Goal: Task Accomplishment & Management: Use online tool/utility

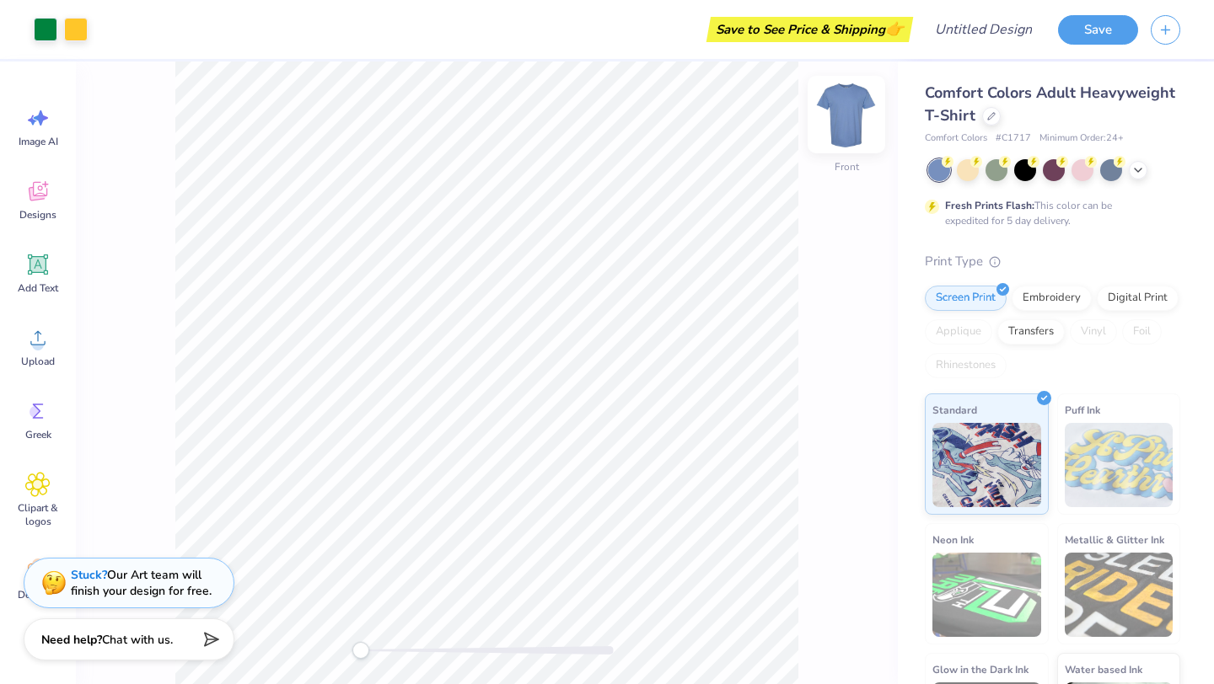
click at [839, 120] on img at bounding box center [845, 114] width 67 height 67
click at [839, 120] on img at bounding box center [846, 115] width 34 height 34
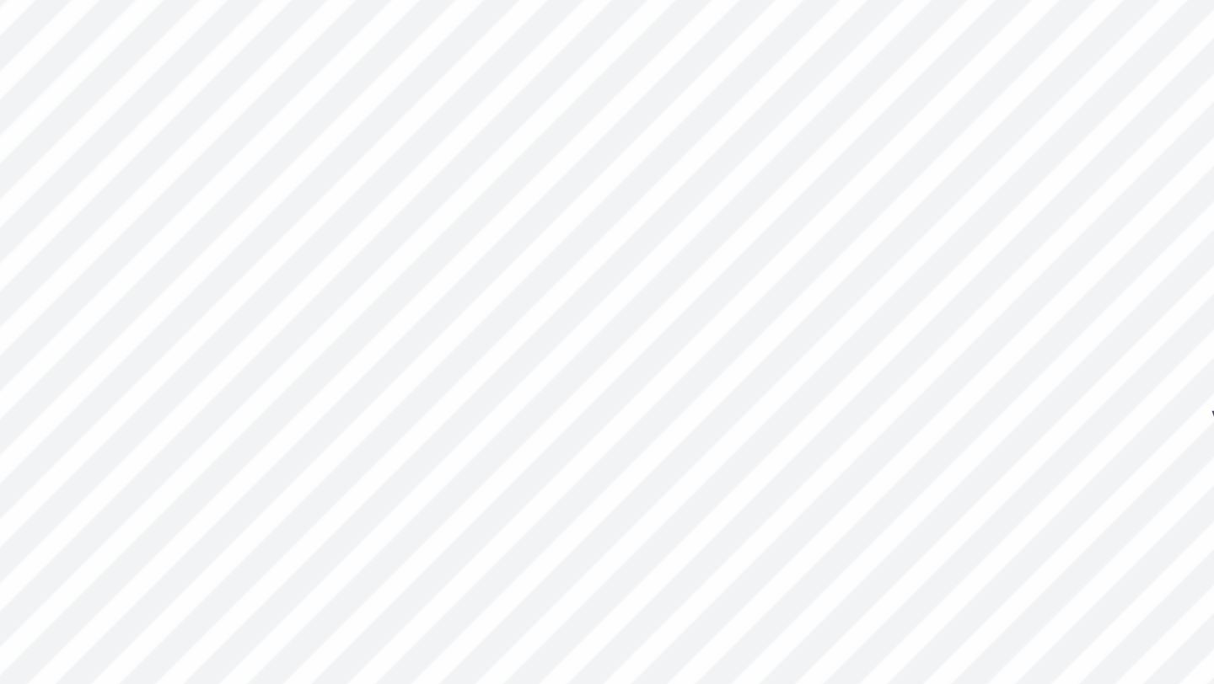
type input "4.70"
type input "2.44"
type input "3.71"
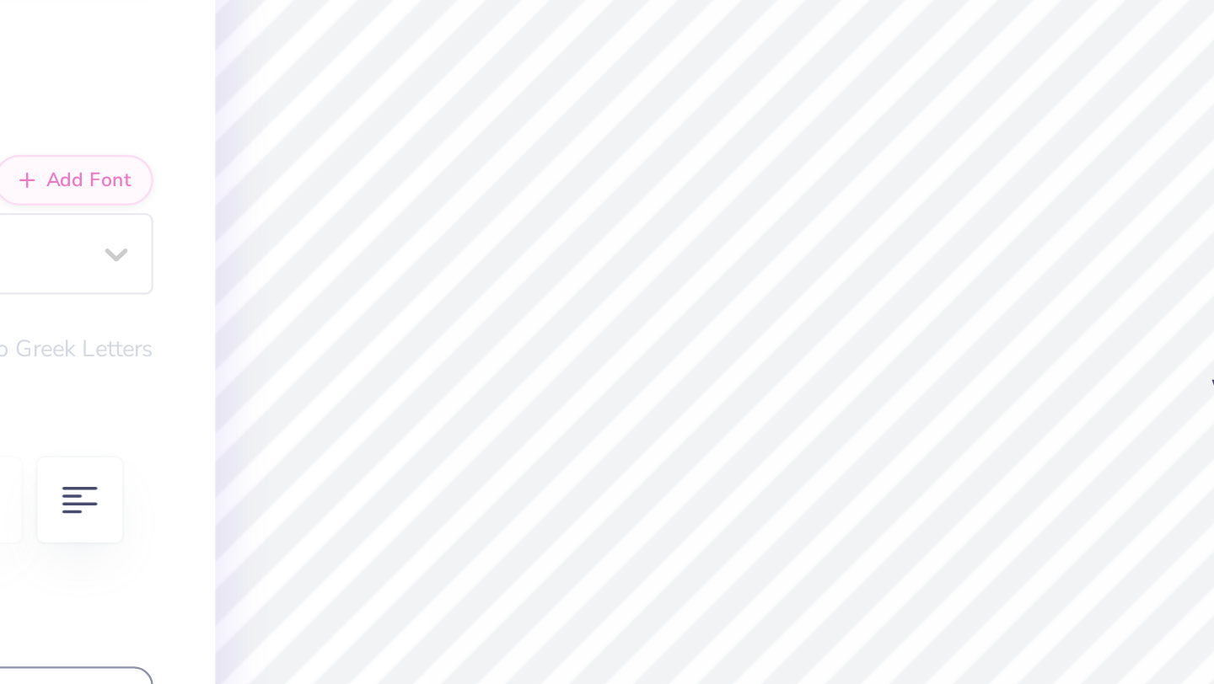
type textarea "K"
type textarea "FUTURE"
type input "2.83"
type input "1.22"
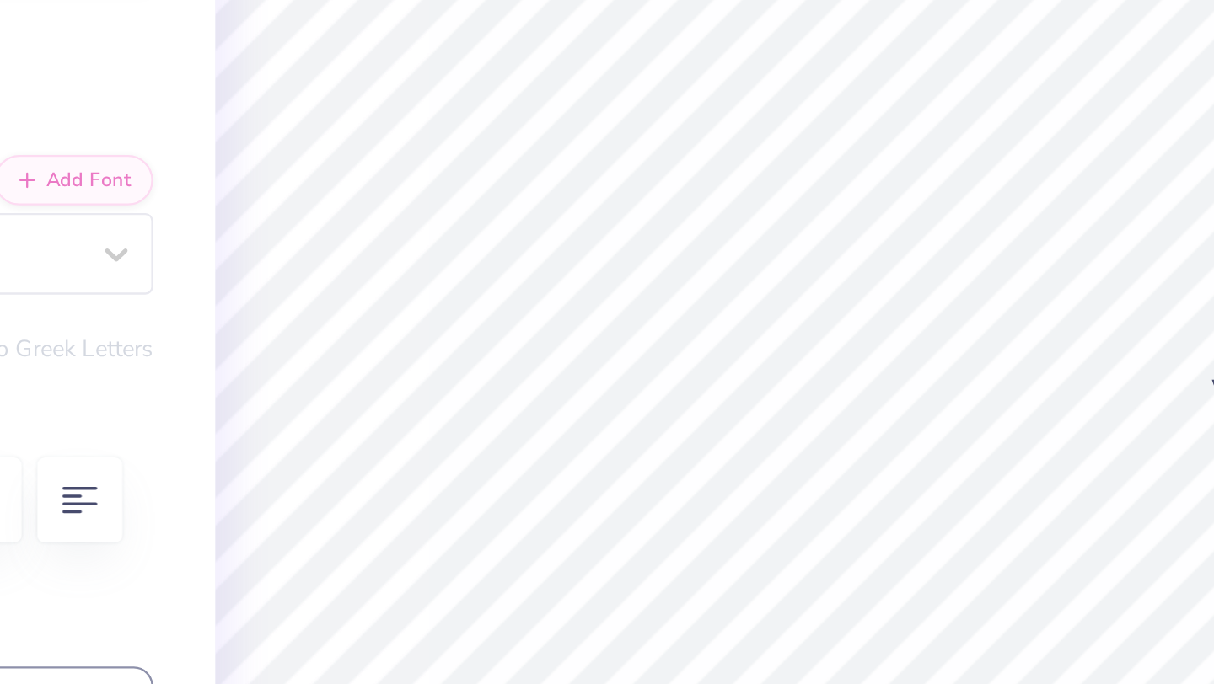
type input "6.51"
type textarea "R"
type textarea "AGGIE"
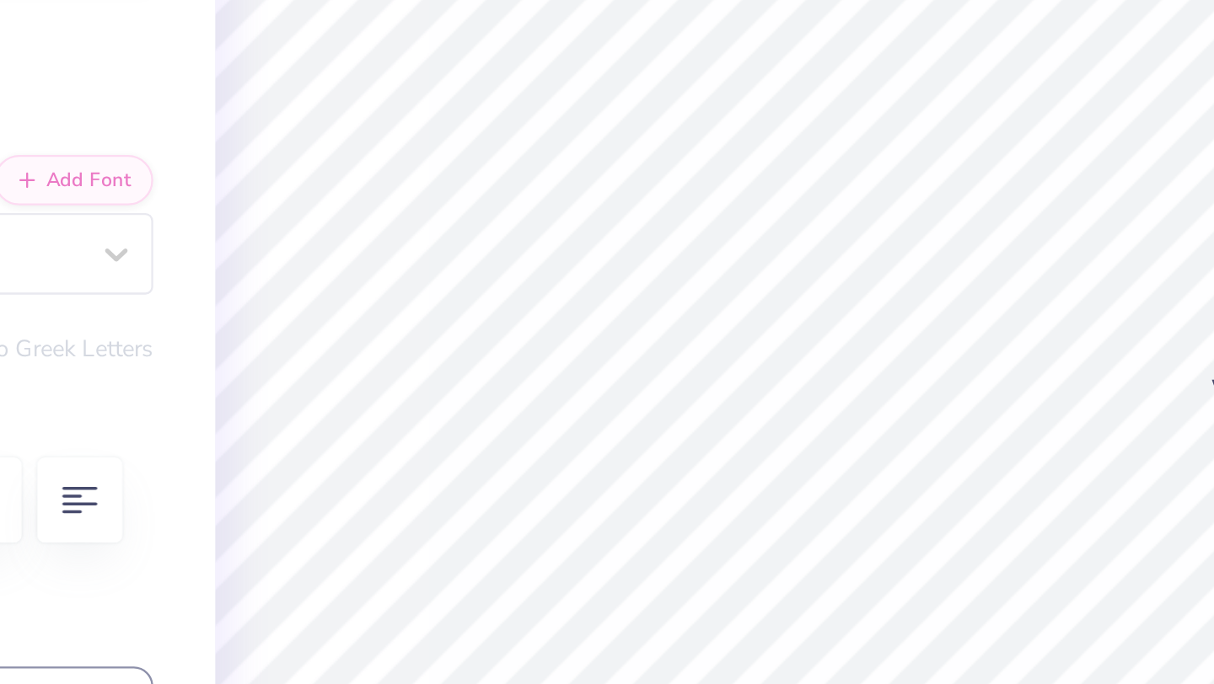
type input "4.28"
type input "1.13"
type input "3.71"
type input "0.98"
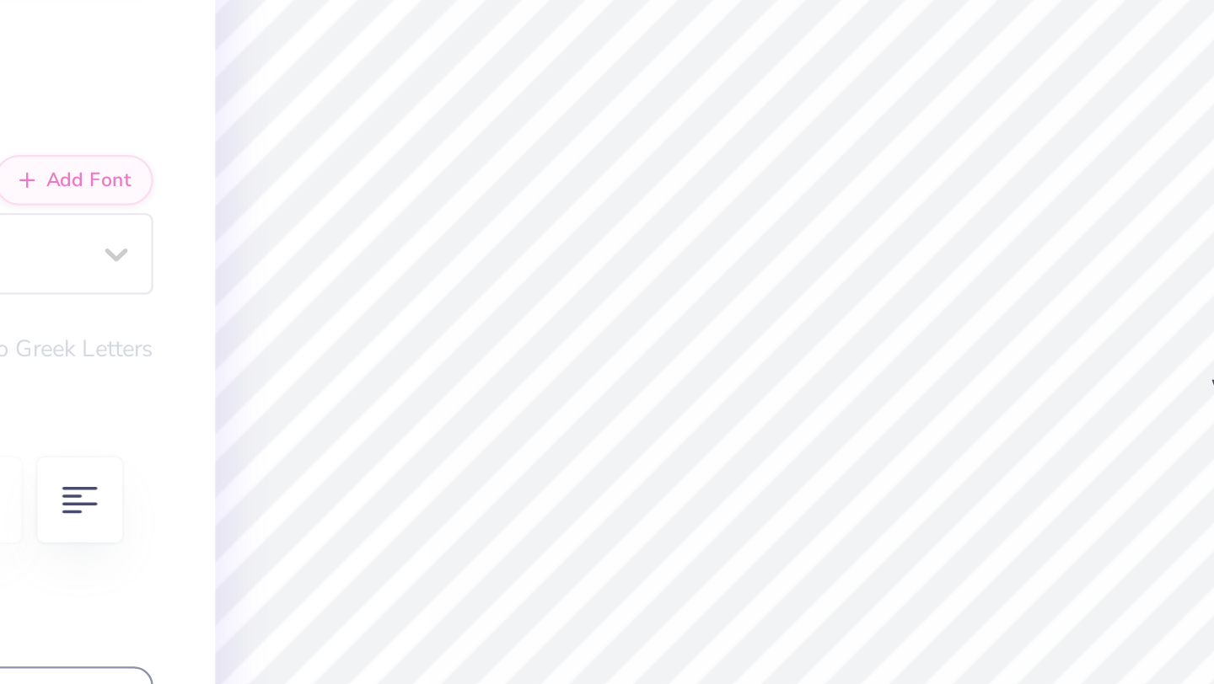
type textarea "S"
type textarea "NURSES"
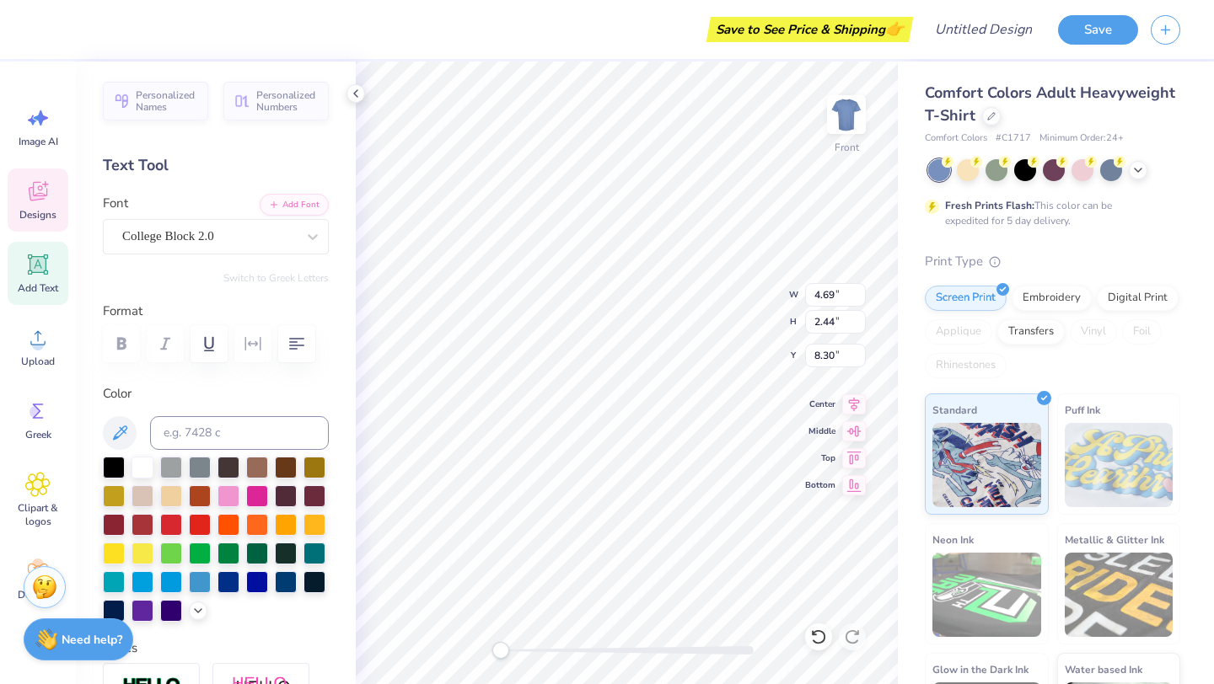
type input "4.69"
type input "2.44"
type input "8.30"
type input "3.71"
type input "0.98"
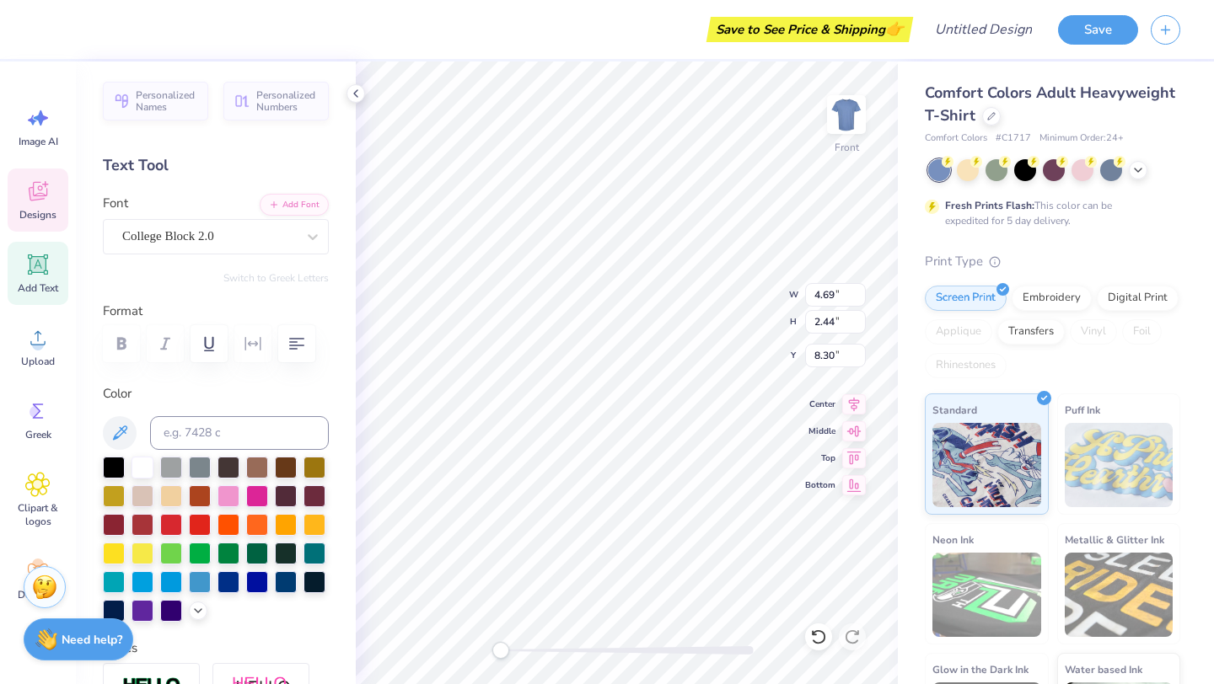
type input "6.73"
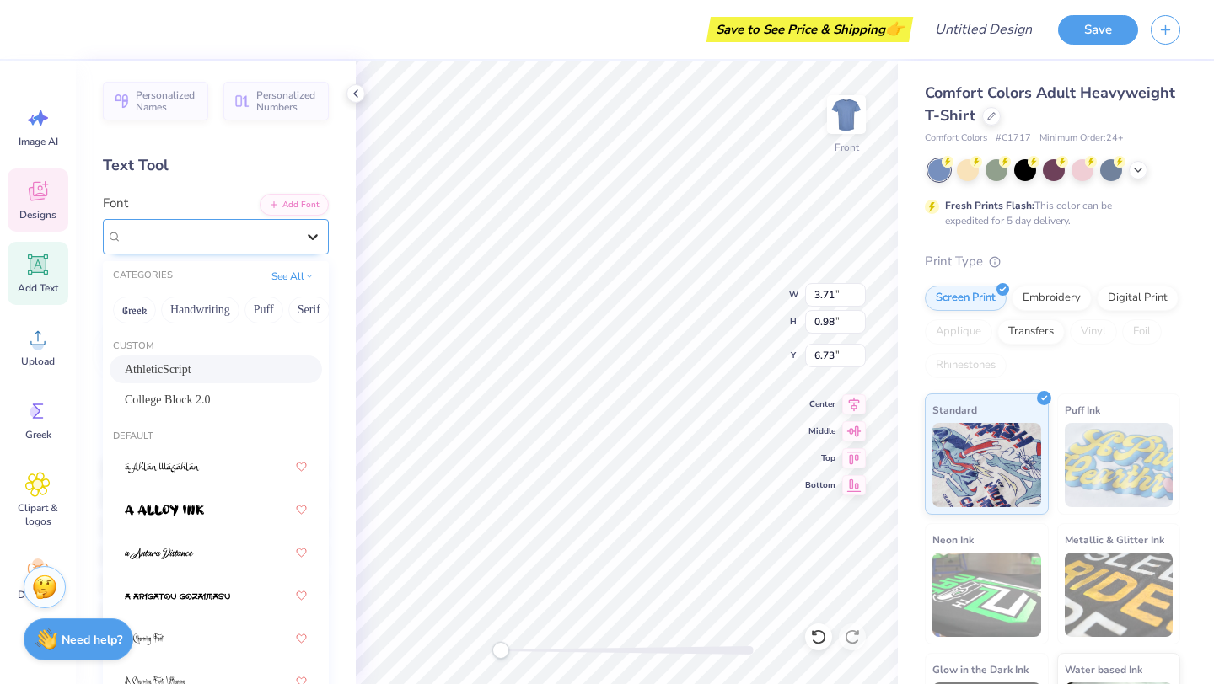
click at [298, 235] on div at bounding box center [313, 237] width 30 height 30
click at [197, 394] on span "College Block 2.0" at bounding box center [168, 400] width 86 height 18
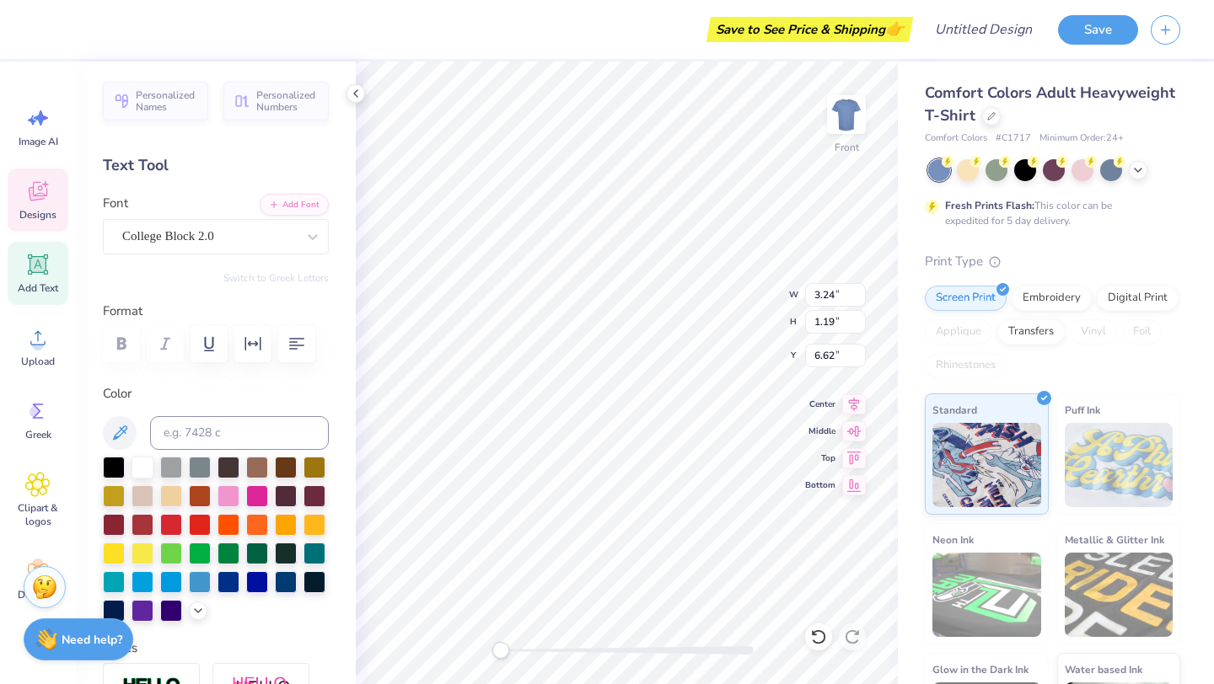
type input "2.81"
type input "1.03"
type input "3.29"
type input "1.21"
type input "6.70"
